Goal: Information Seeking & Learning: Learn about a topic

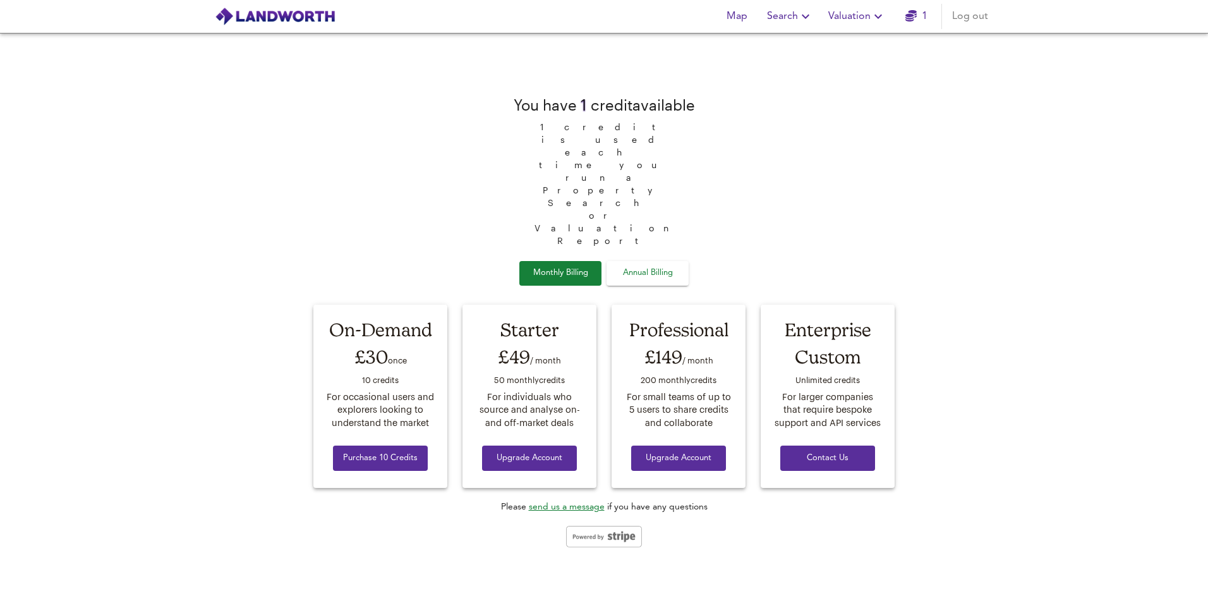
click at [572, 502] on link "send us a message" at bounding box center [567, 506] width 76 height 9
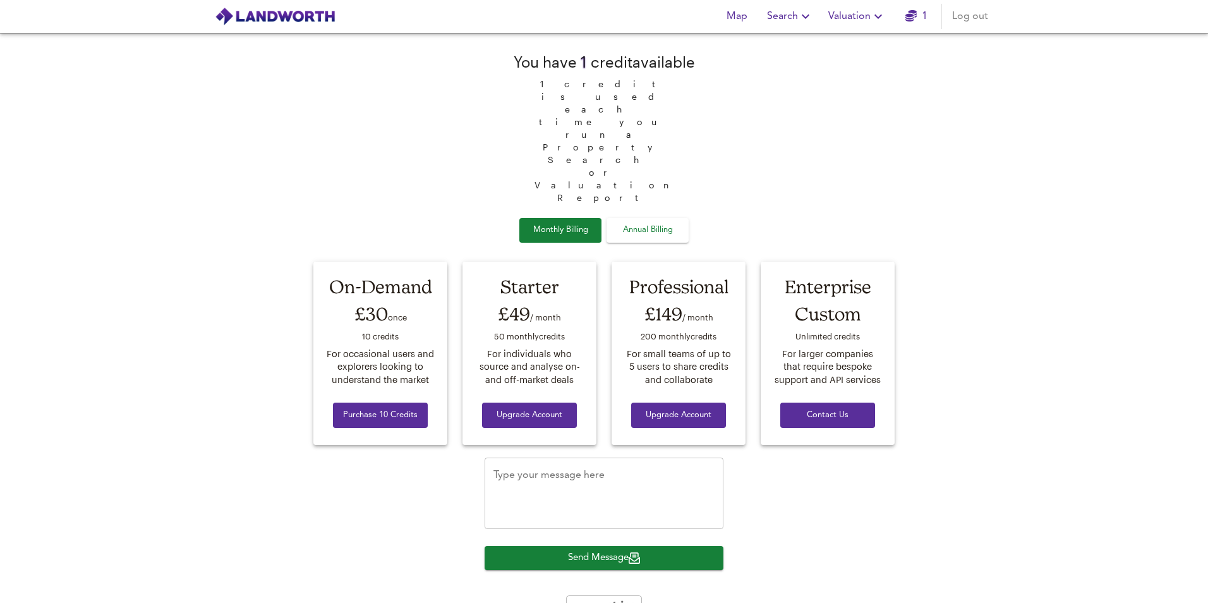
click at [589, 469] on textarea "Type your message here" at bounding box center [603, 493] width 221 height 48
click at [1161, 575] on icon "Open Intercom Messenger" at bounding box center [1163, 575] width 15 height 16
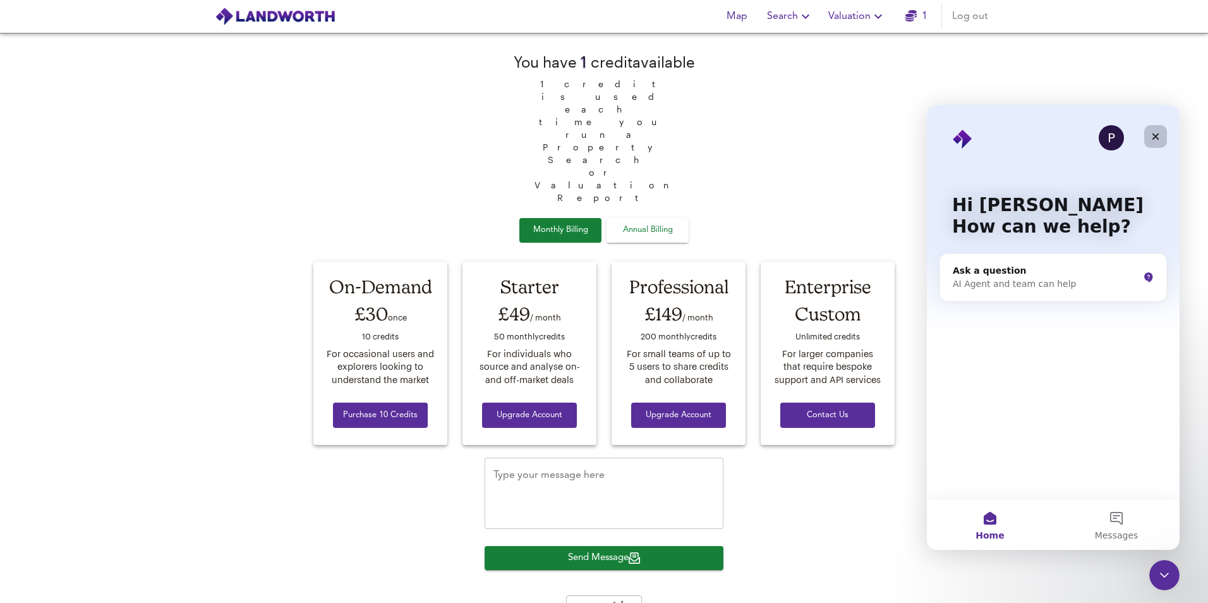
click at [1156, 133] on icon "Close" at bounding box center [1155, 136] width 10 height 10
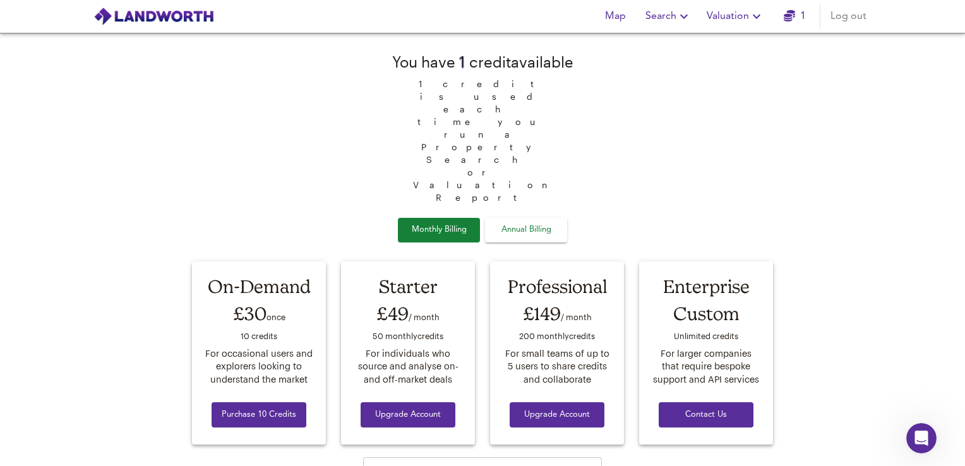
click at [729, 14] on span "Valuation" at bounding box center [735, 17] width 57 height 18
click at [740, 67] on li "Valuation Report History" at bounding box center [735, 68] width 151 height 23
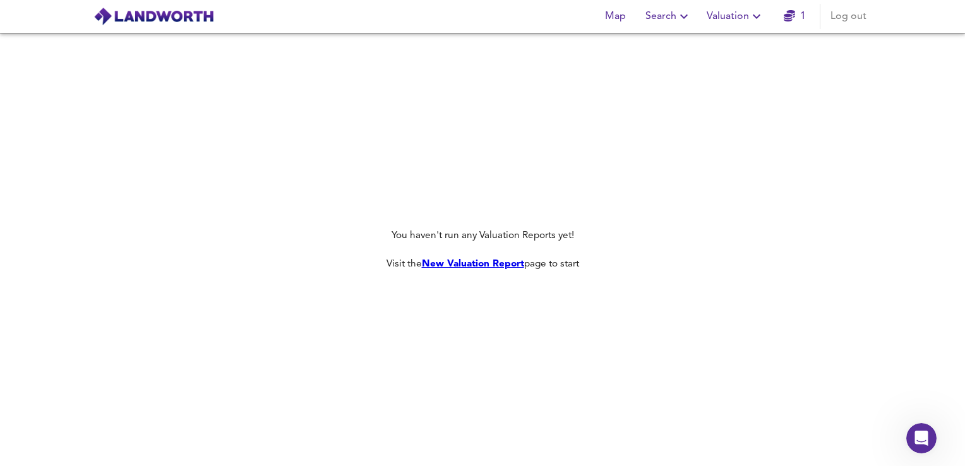
click at [619, 21] on span "Map" at bounding box center [615, 17] width 30 height 18
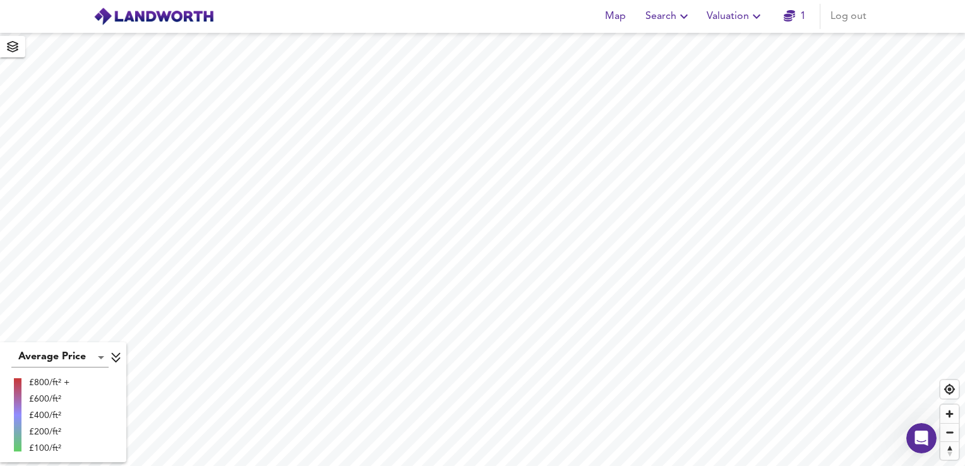
click at [682, 18] on icon "button" at bounding box center [683, 16] width 15 height 15
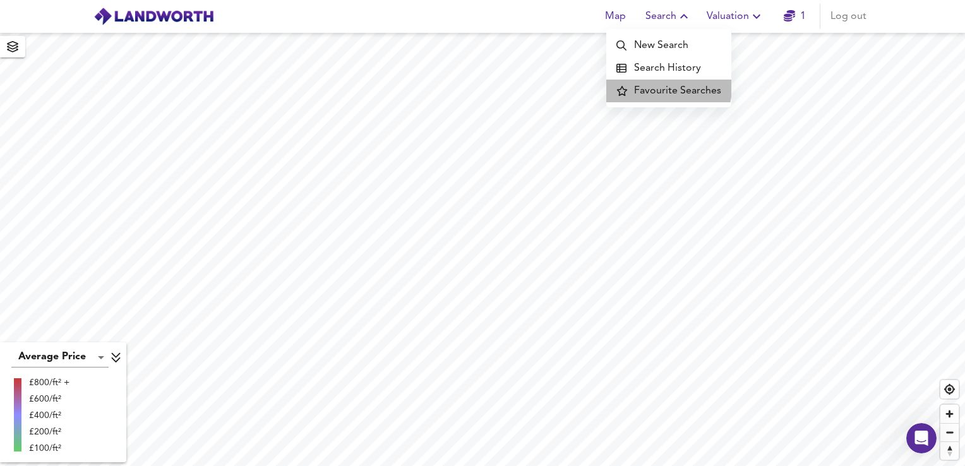
click at [664, 87] on li "Favourite Searches" at bounding box center [668, 91] width 125 height 23
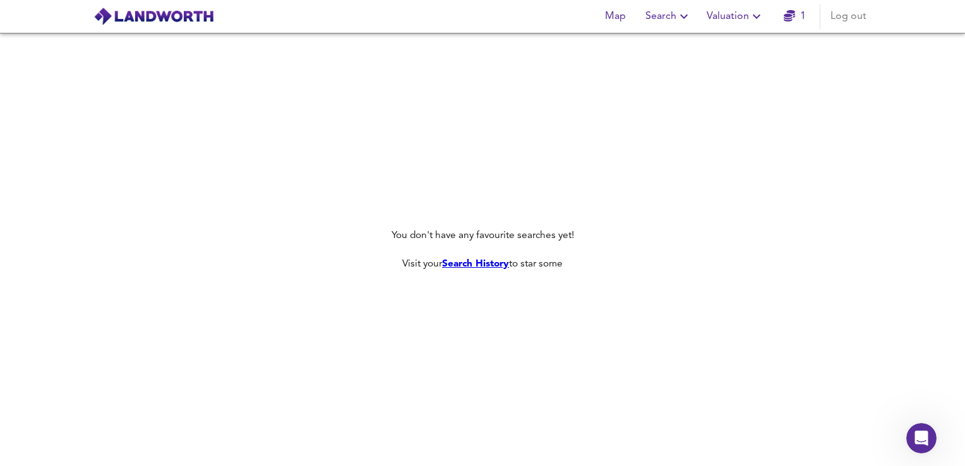
click at [673, 16] on span "Search" at bounding box center [668, 17] width 46 height 18
click at [670, 52] on li "New Search" at bounding box center [668, 45] width 125 height 23
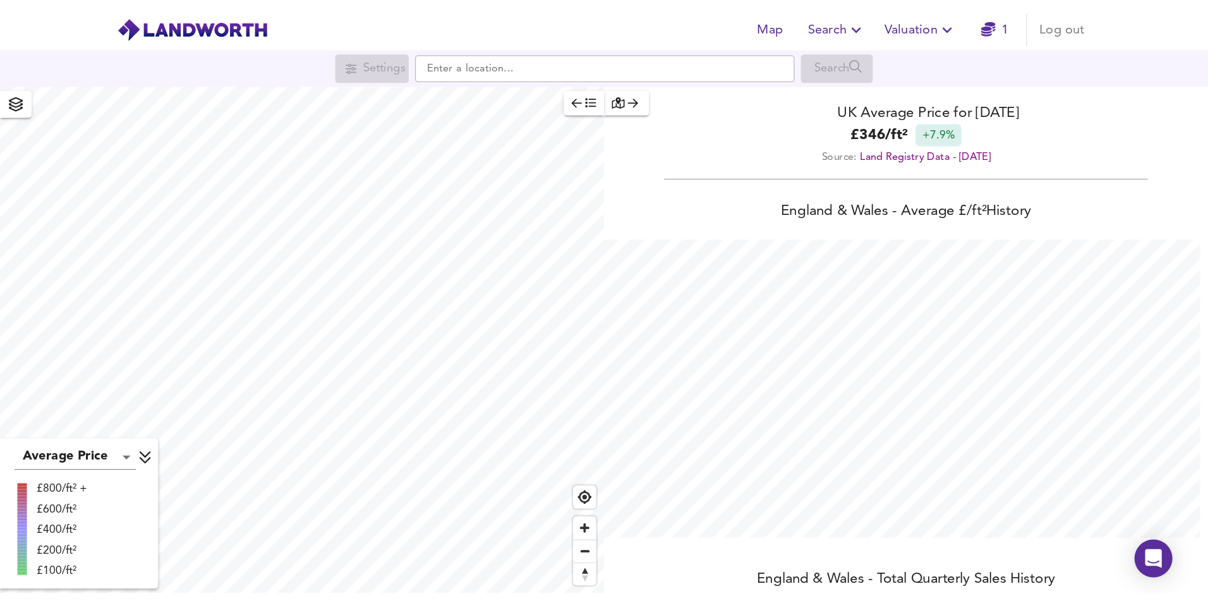
scroll to position [466, 965]
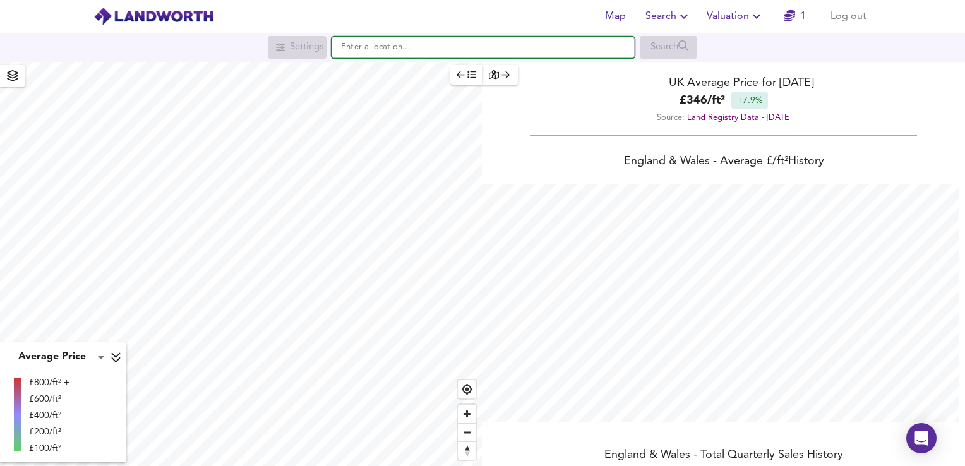
click at [376, 54] on input "text" at bounding box center [483, 47] width 303 height 21
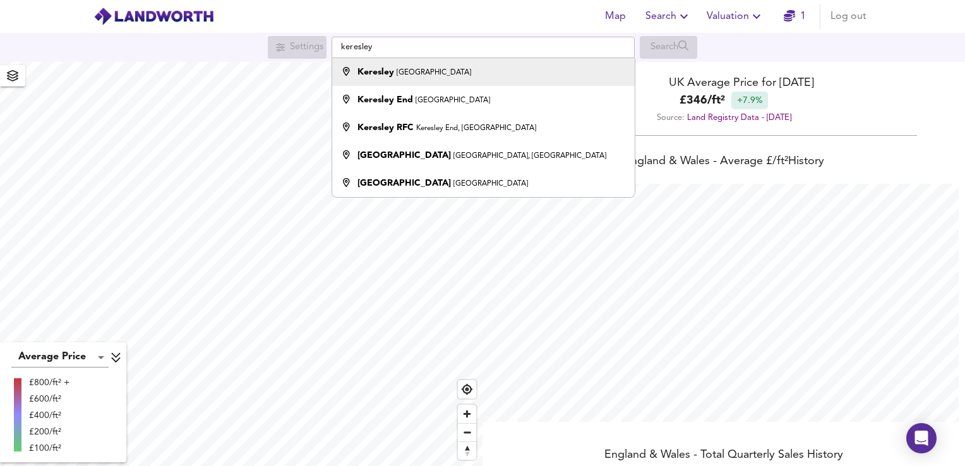
click at [403, 76] on small "[GEOGRAPHIC_DATA]" at bounding box center [434, 73] width 75 height 8
type input "Keresley, [GEOGRAPHIC_DATA]"
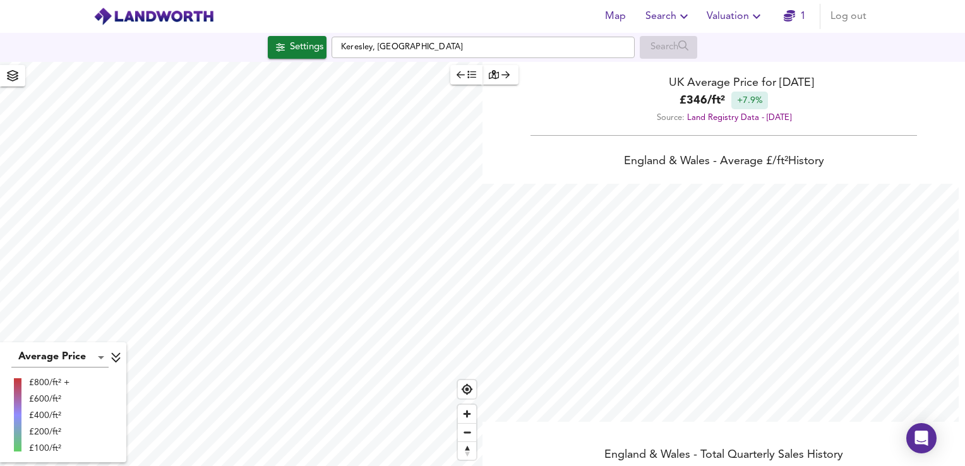
checkbox input "false"
checkbox input "true"
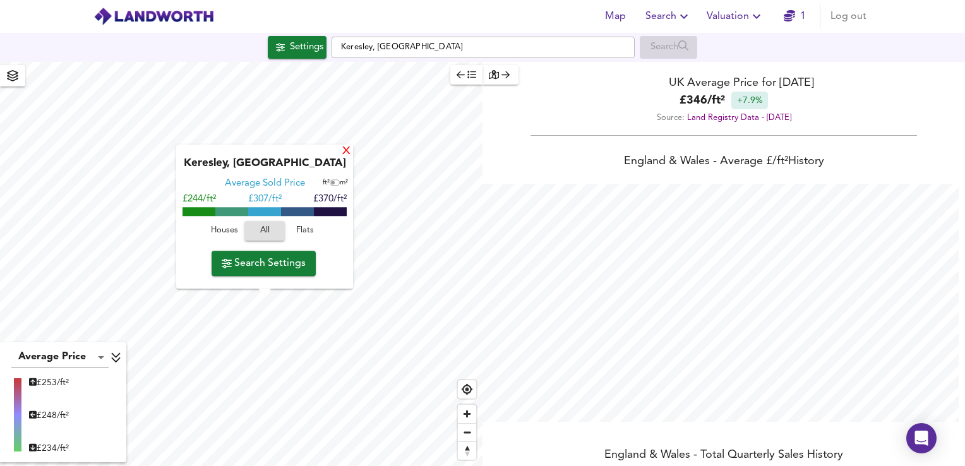
click at [346, 155] on div "X" at bounding box center [346, 152] width 11 height 12
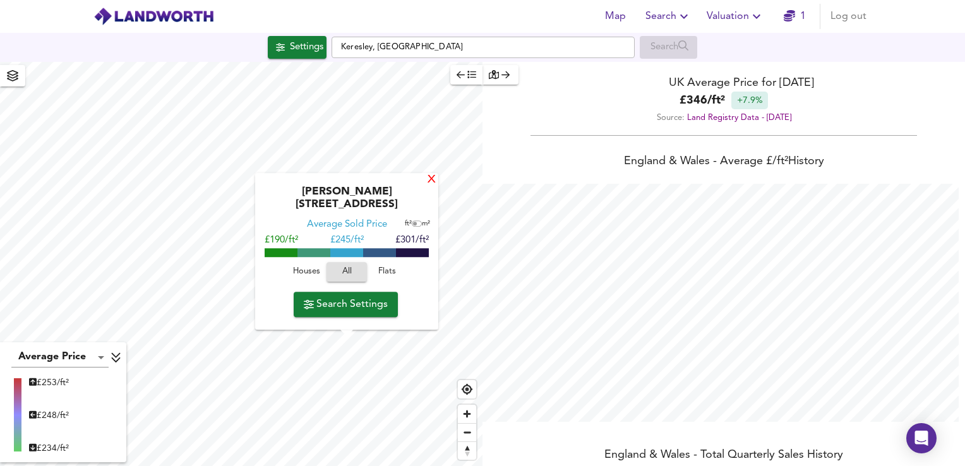
click at [428, 186] on div "X" at bounding box center [431, 180] width 11 height 12
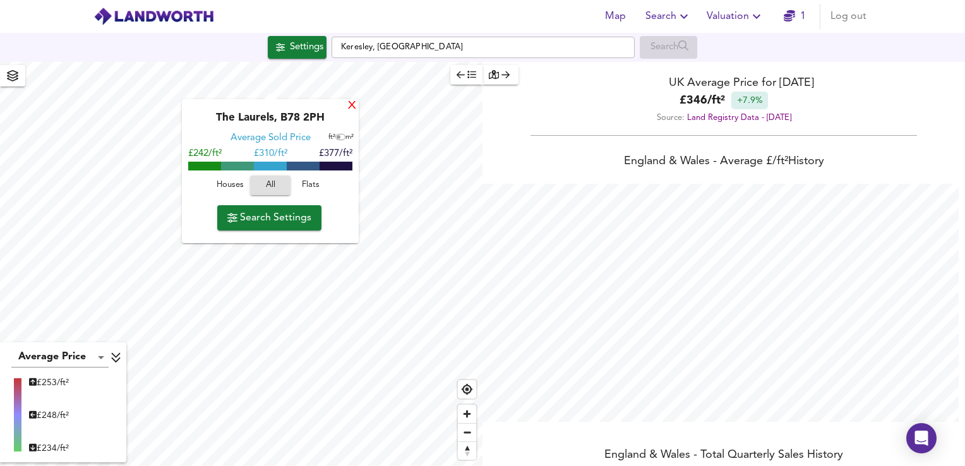
click at [354, 106] on div "X" at bounding box center [352, 106] width 11 height 12
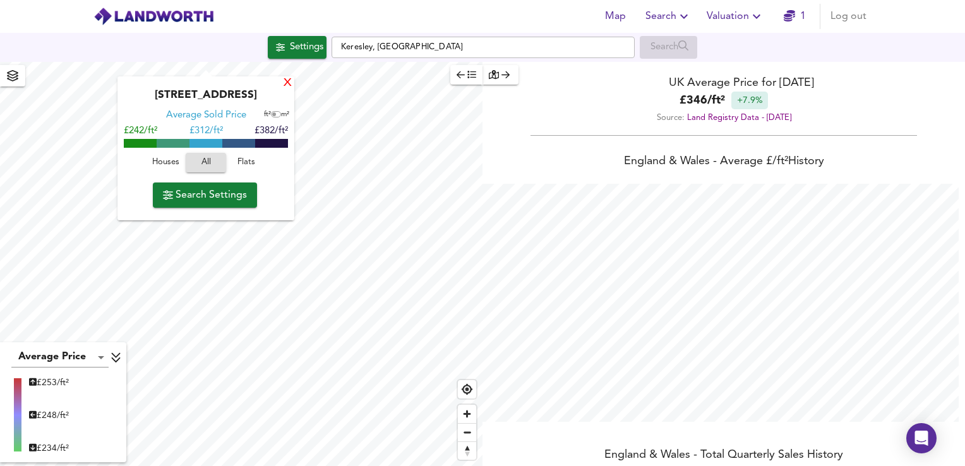
click at [285, 85] on div "X" at bounding box center [287, 84] width 11 height 12
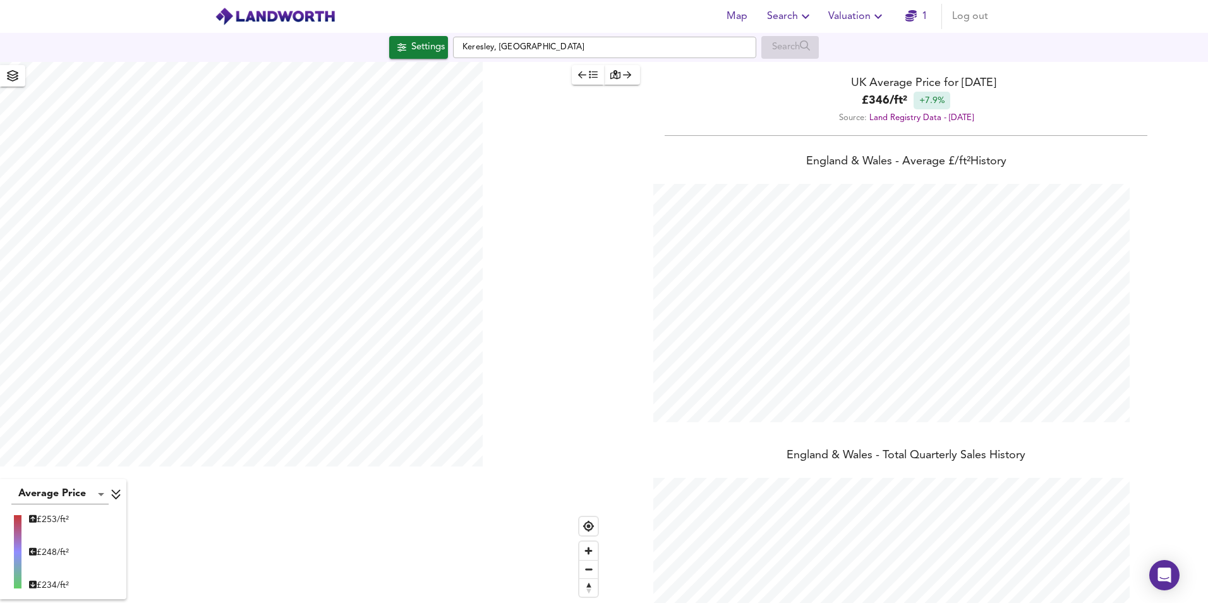
scroll to position [603, 1208]
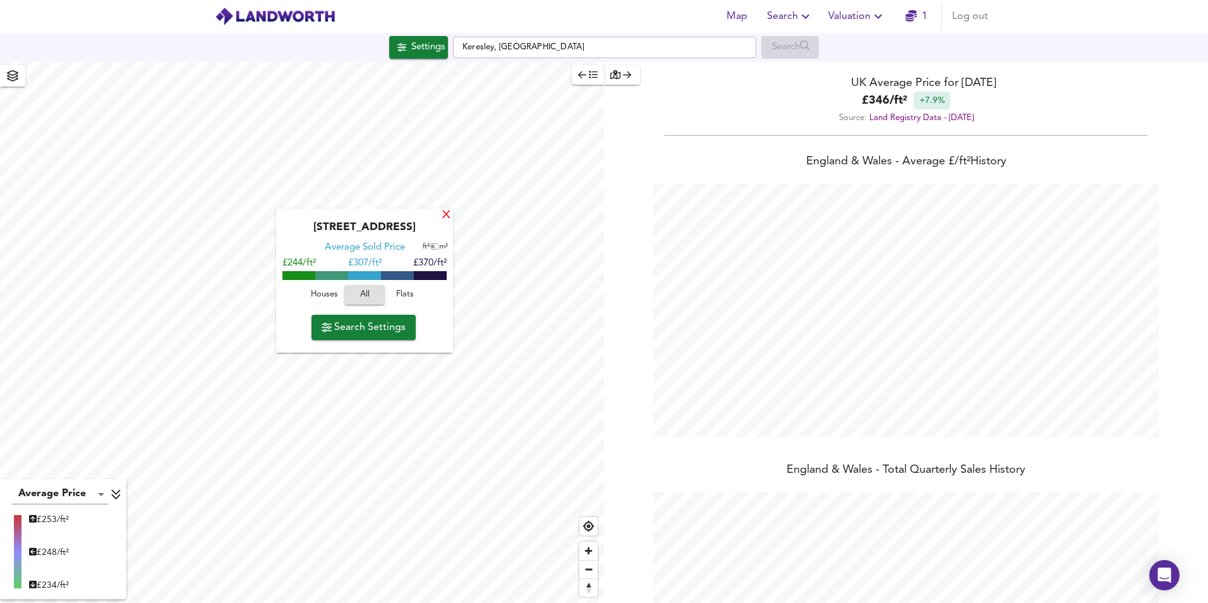
click at [448, 217] on div "X" at bounding box center [446, 216] width 11 height 12
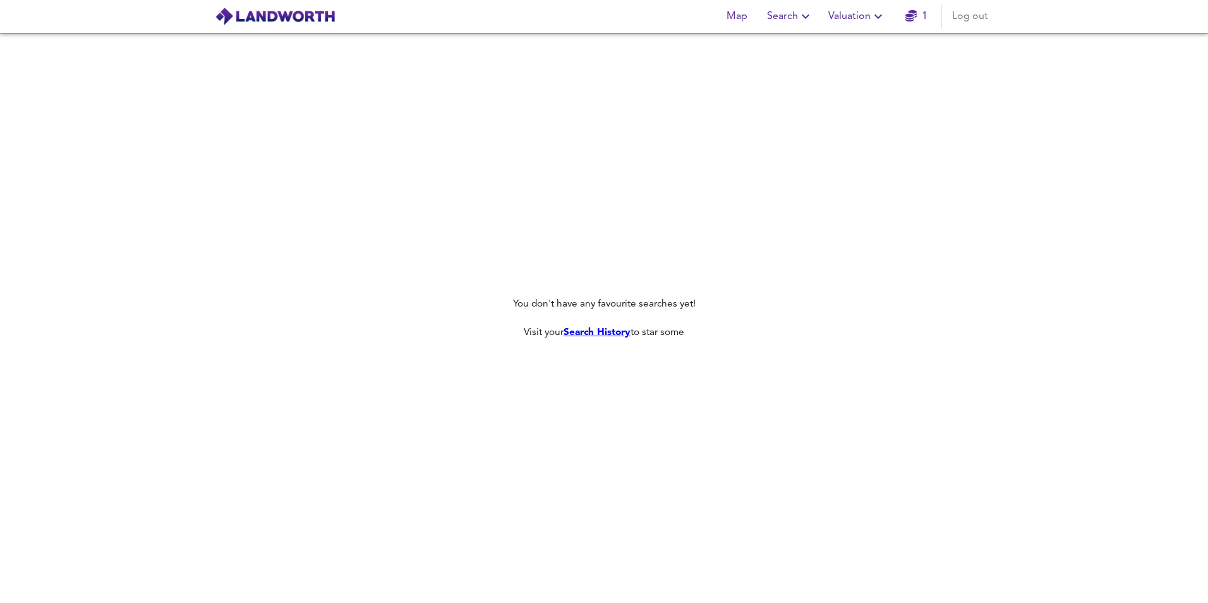
click at [309, 18] on img at bounding box center [275, 16] width 121 height 19
